Goal: Information Seeking & Learning: Get advice/opinions

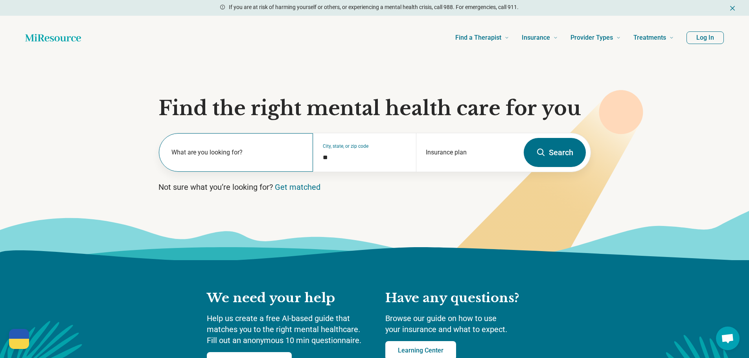
click at [278, 155] on label "What are you looking for?" at bounding box center [237, 152] width 133 height 9
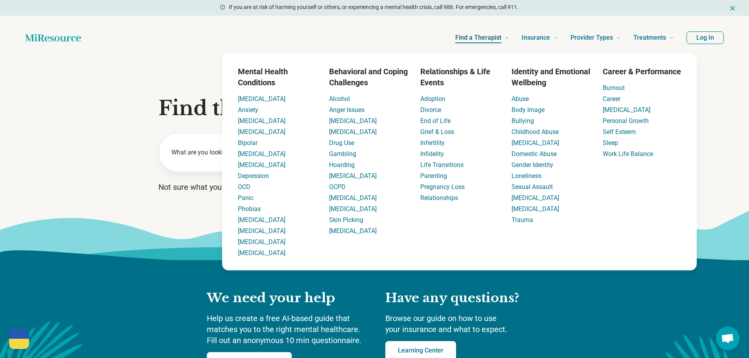
click at [479, 38] on span "Find a Therapist" at bounding box center [478, 37] width 46 height 11
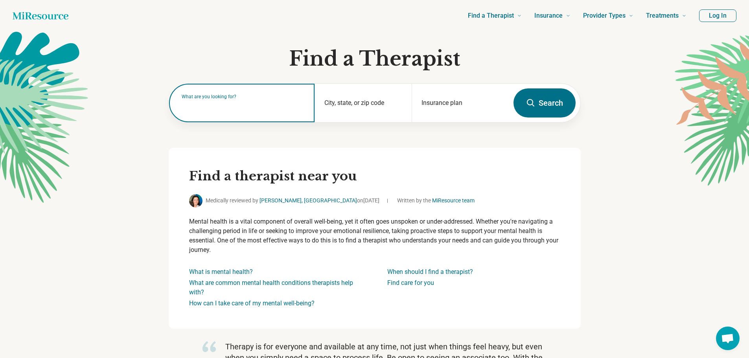
click at [245, 112] on div "What are you looking for?" at bounding box center [241, 103] width 145 height 39
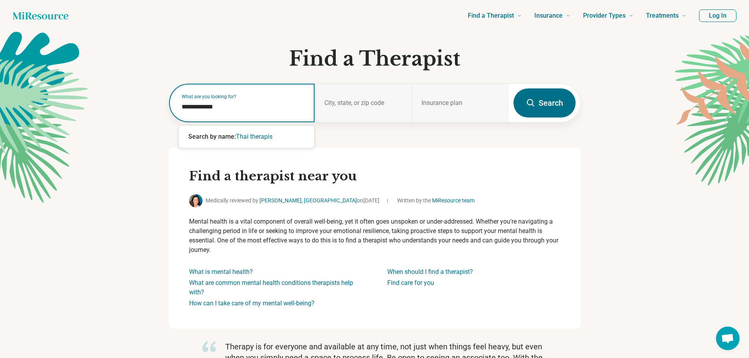
type input "**********"
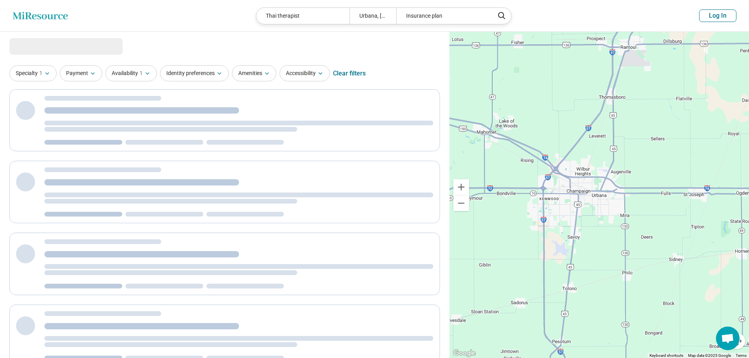
select select "***"
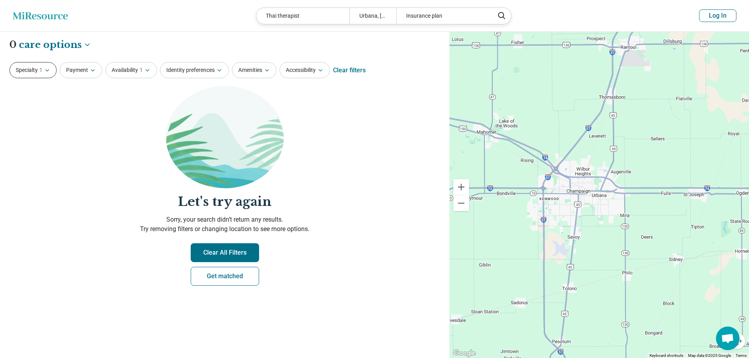
click at [18, 76] on button "Specialty 1" at bounding box center [32, 70] width 47 height 16
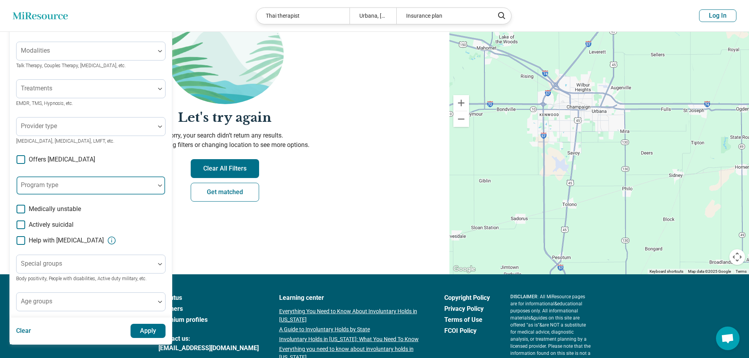
scroll to position [118, 0]
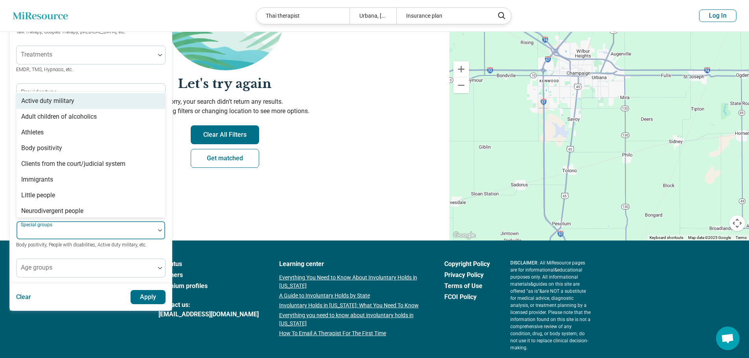
click at [110, 236] on div at bounding box center [86, 233] width 132 height 11
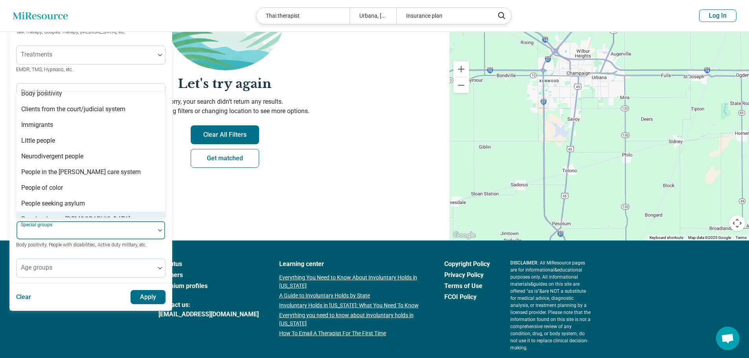
scroll to position [42, 0]
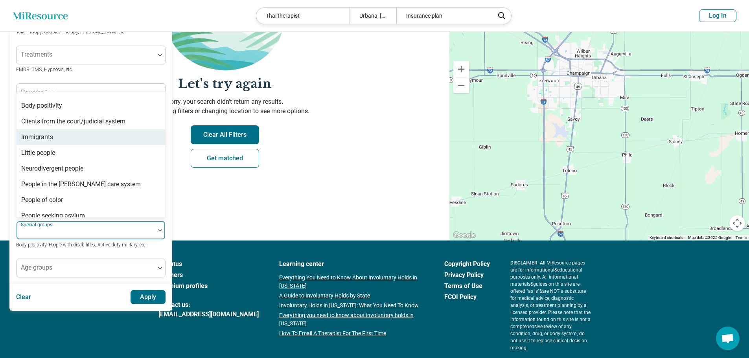
click at [87, 139] on div "Immigrants" at bounding box center [91, 137] width 149 height 16
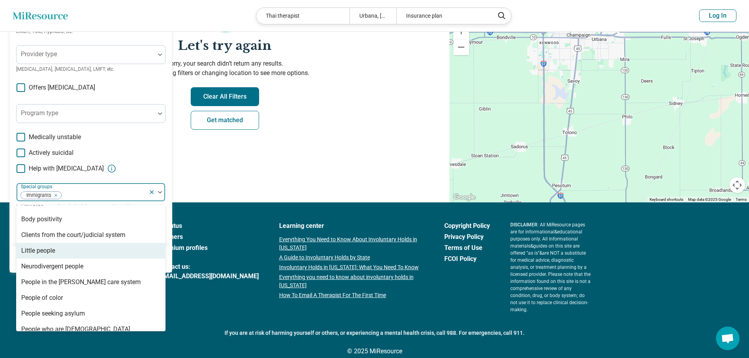
scroll to position [223, 0]
